Goal: Transaction & Acquisition: Purchase product/service

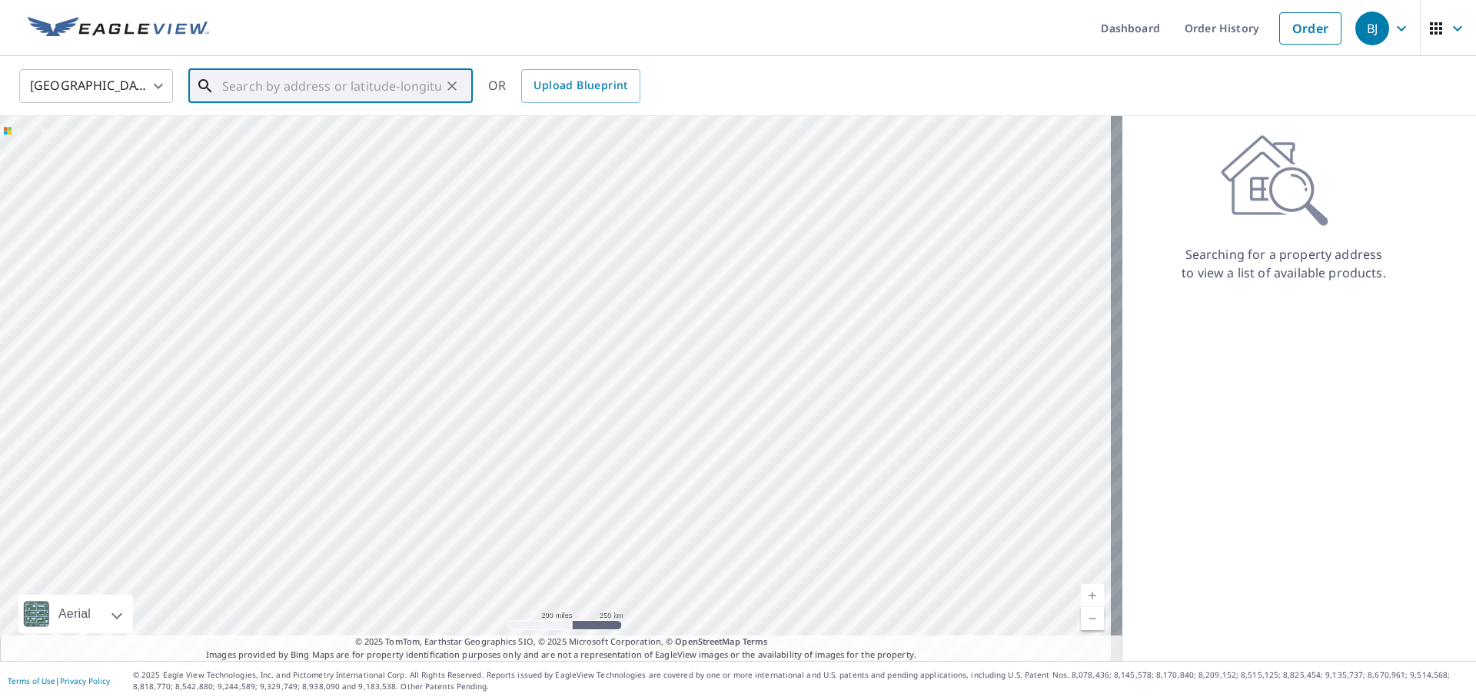
click at [239, 88] on input "text" at bounding box center [331, 86] width 219 height 43
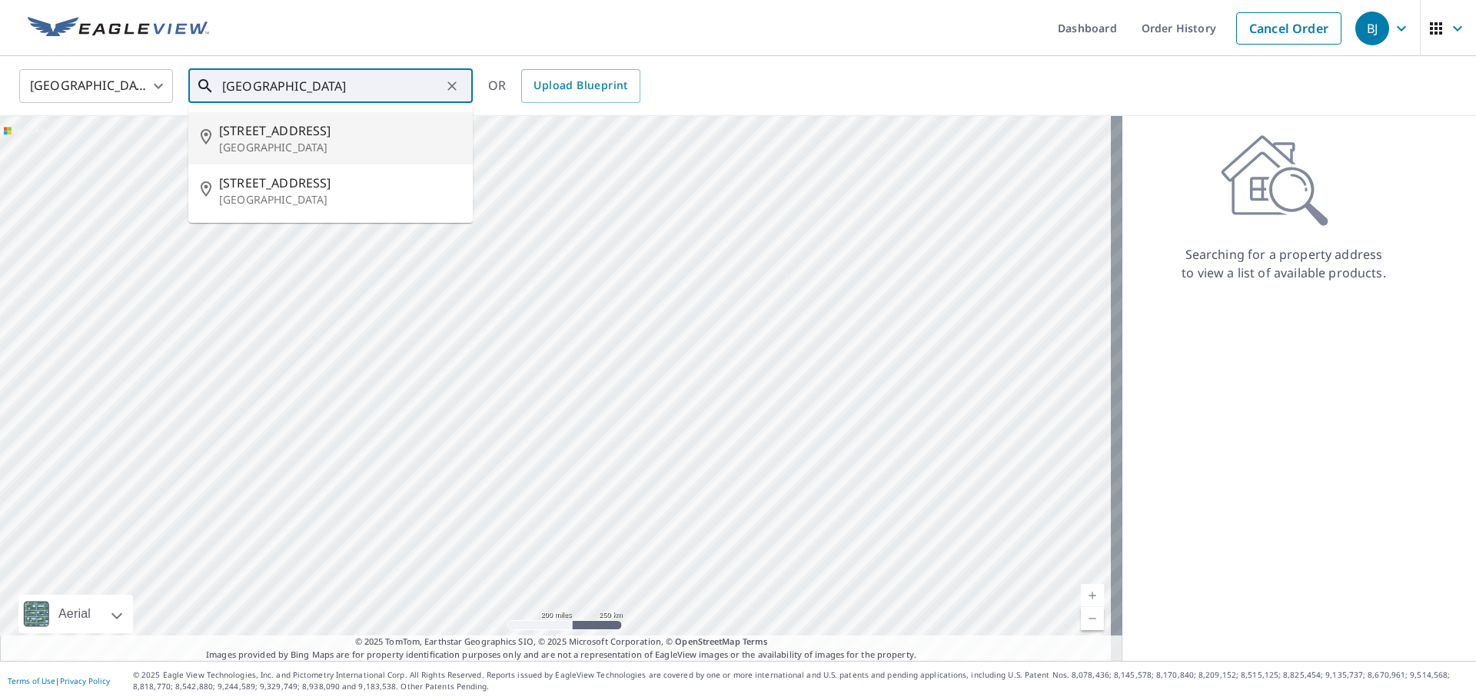
click at [255, 141] on p "[GEOGRAPHIC_DATA]" at bounding box center [339, 147] width 241 height 15
type input "[STREET_ADDRESS]"
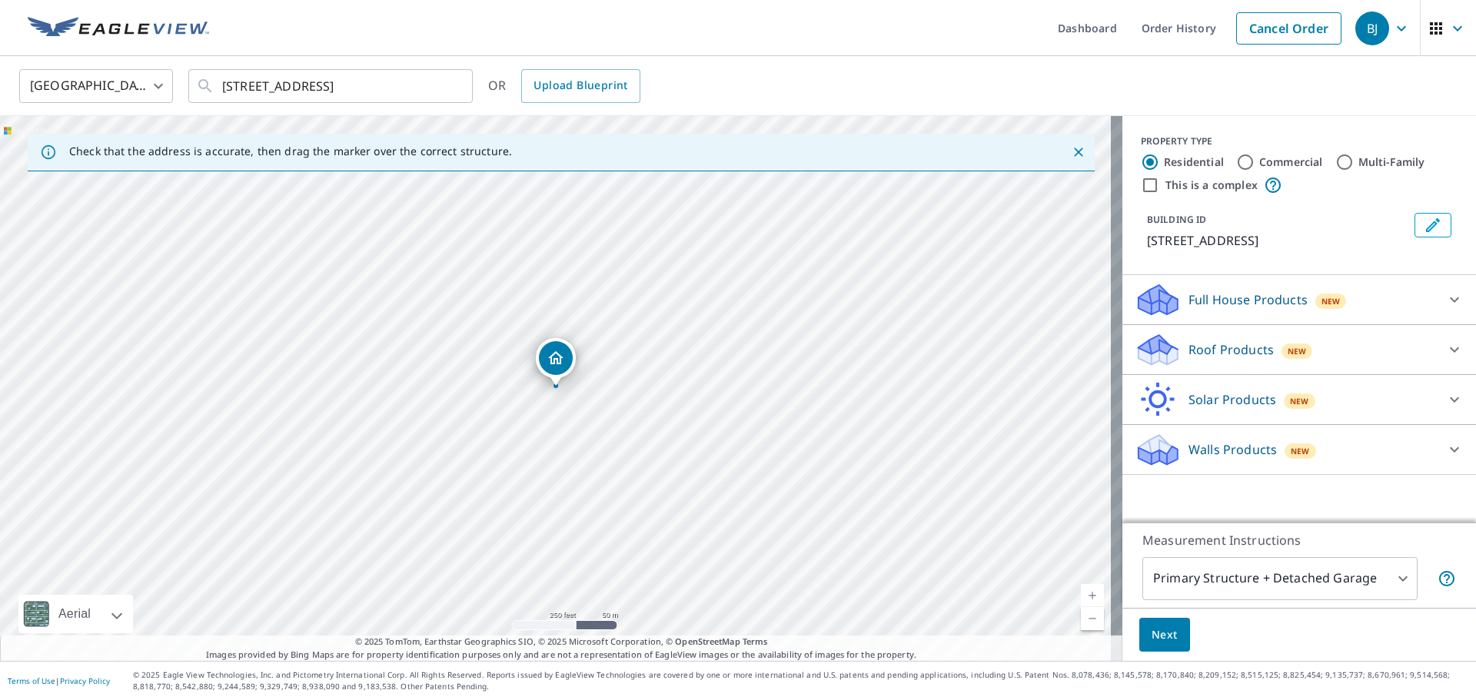
click at [1197, 345] on p "Roof Products" at bounding box center [1231, 350] width 85 height 18
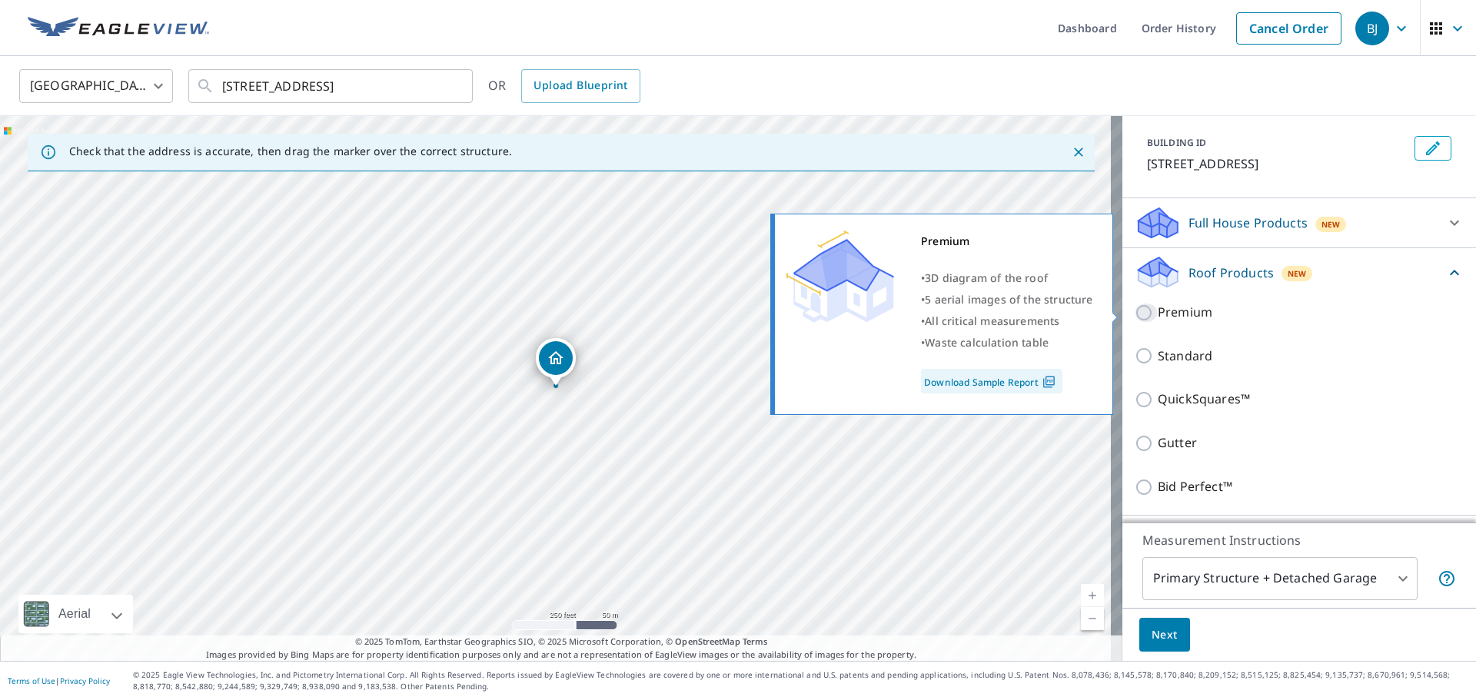
click at [1135, 314] on input "Premium" at bounding box center [1146, 313] width 23 height 18
checkbox input "true"
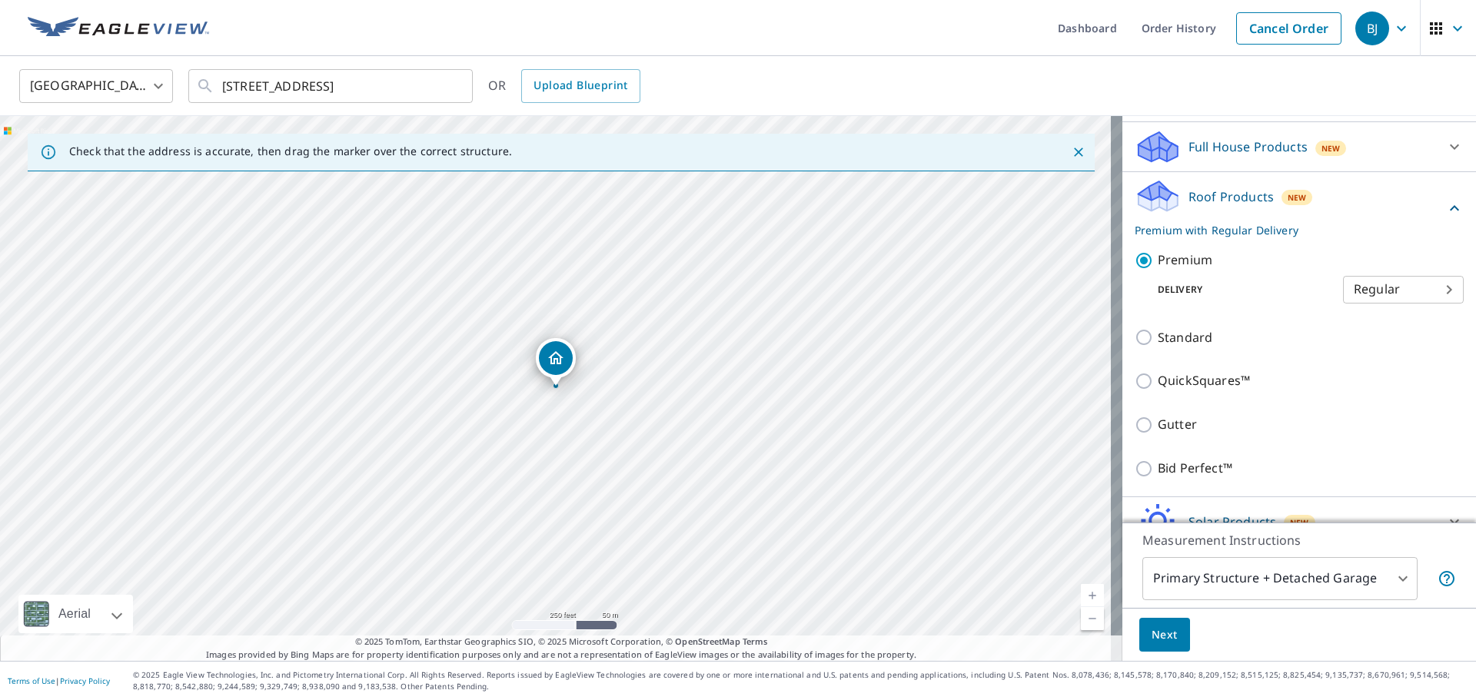
scroll to position [154, 0]
click at [1153, 634] on span "Next" at bounding box center [1165, 635] width 26 height 19
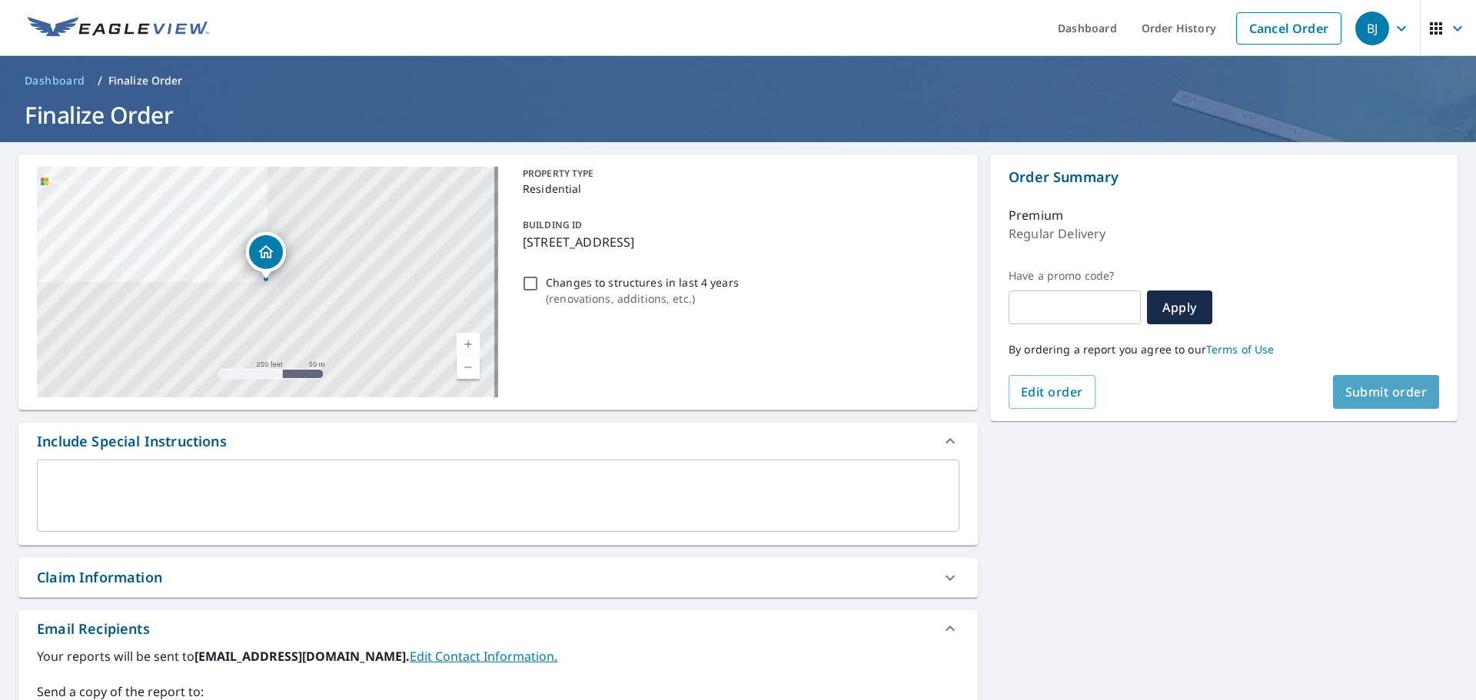
click at [1356, 394] on span "Submit order" at bounding box center [1386, 392] width 82 height 17
